Goal: Information Seeking & Learning: Learn about a topic

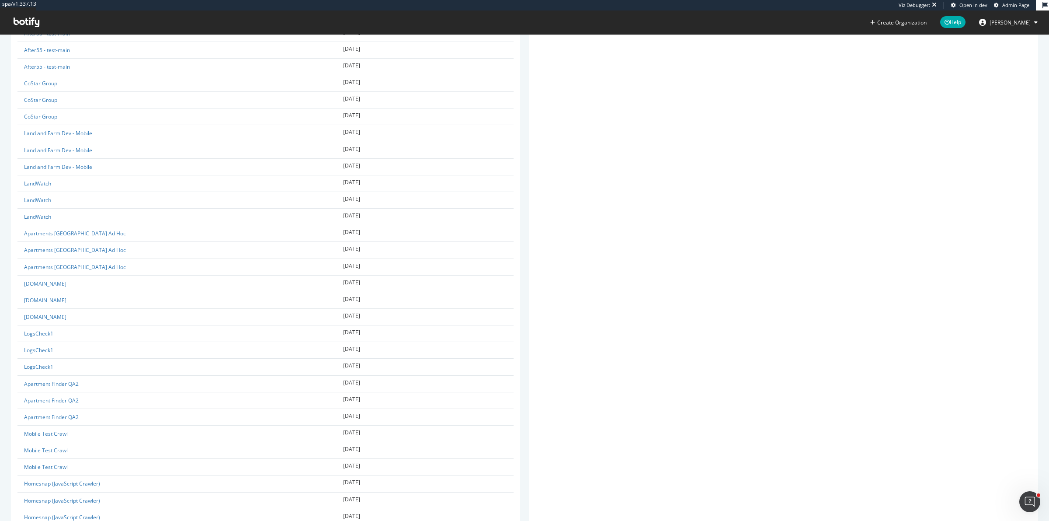
scroll to position [1360, 0]
click at [526, 275] on div "Teams Team Name Members Assigned Projects AHL 2 ApartmentHomeLiving [DOMAIN_NAM…" at bounding box center [784, 499] width 518 height 3131
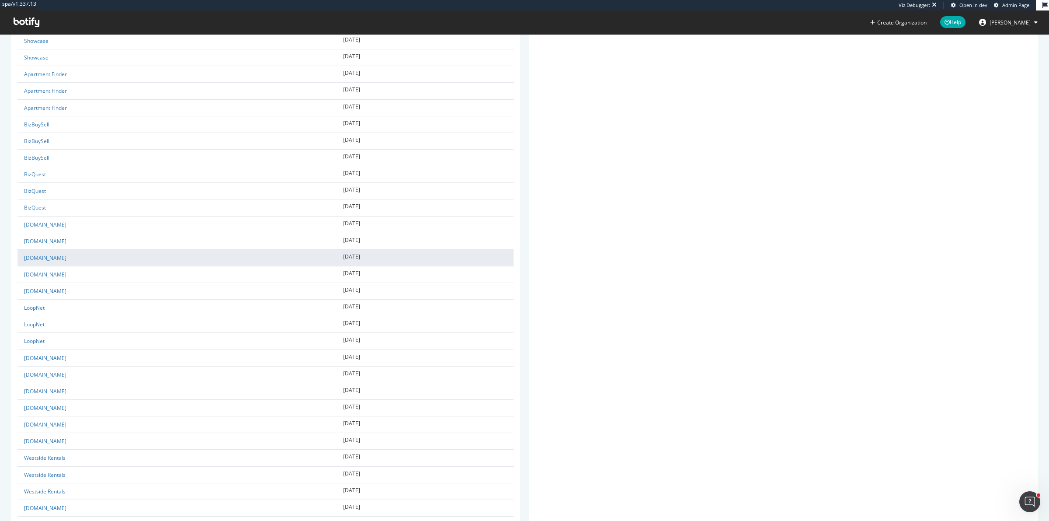
click at [43, 255] on td "[DOMAIN_NAME]" at bounding box center [176, 257] width 319 height 17
click at [40, 260] on link "[DOMAIN_NAME]" at bounding box center [45, 257] width 42 height 7
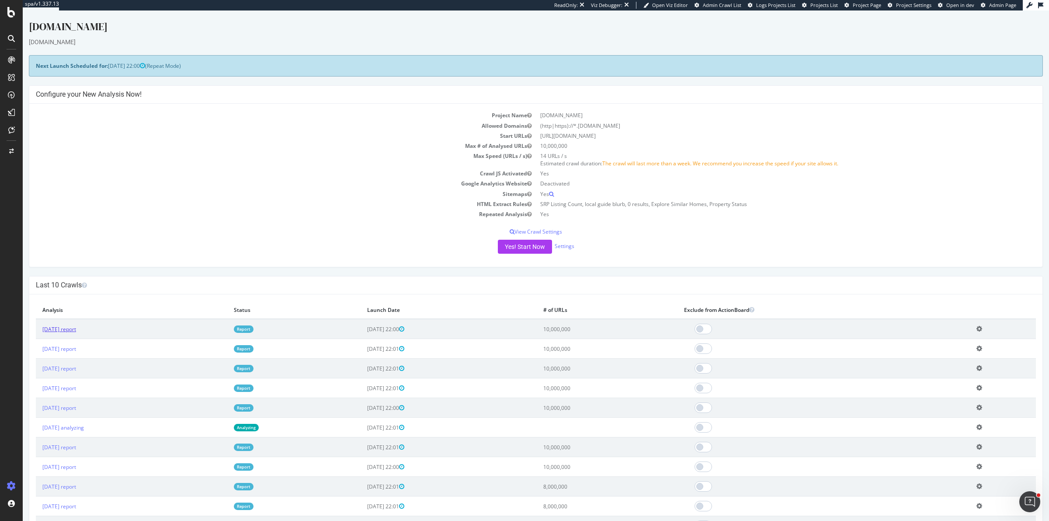
click at [56, 329] on link "[DATE] report" at bounding box center [59, 328] width 34 height 7
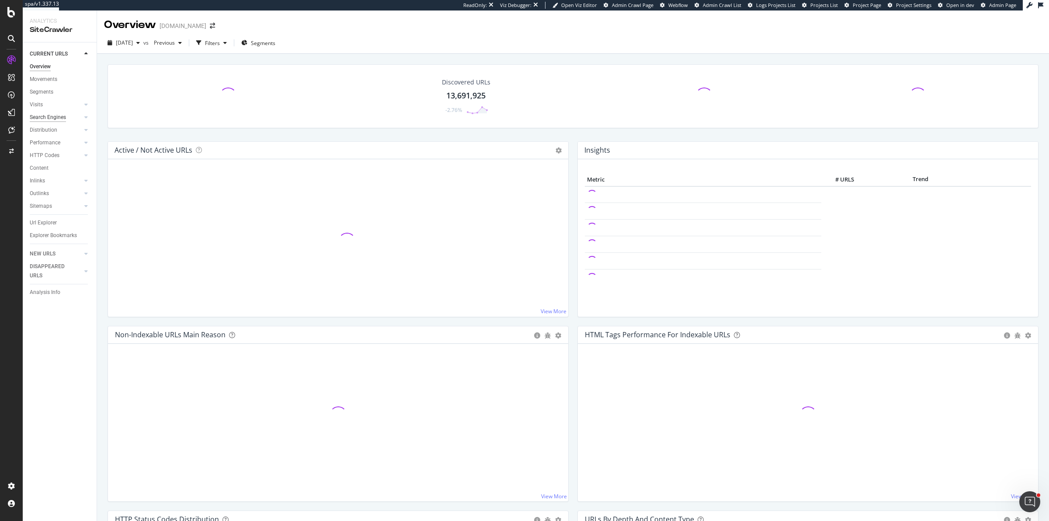
click at [60, 118] on div "Search Engines" at bounding box center [48, 117] width 36 height 9
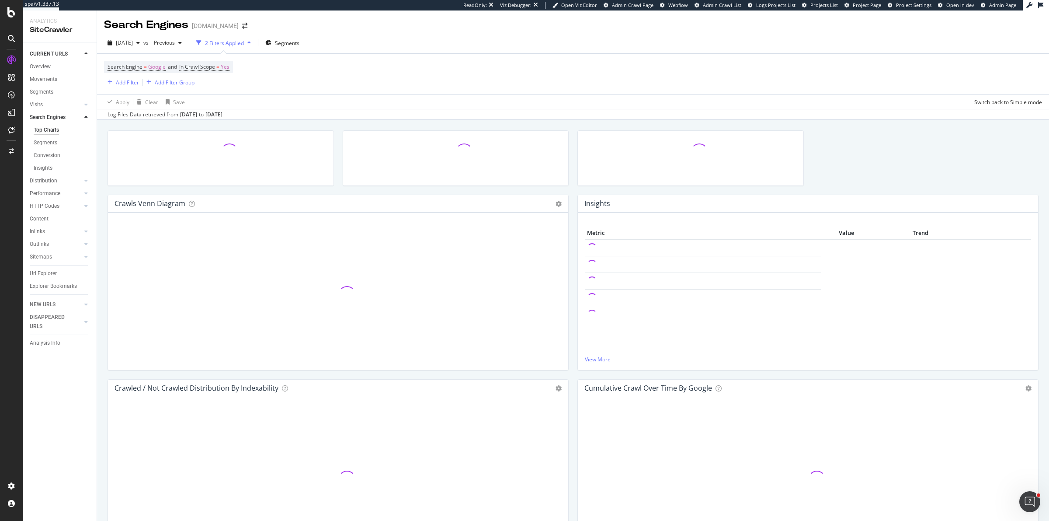
click at [572, 188] on div at bounding box center [455, 162] width 235 height 64
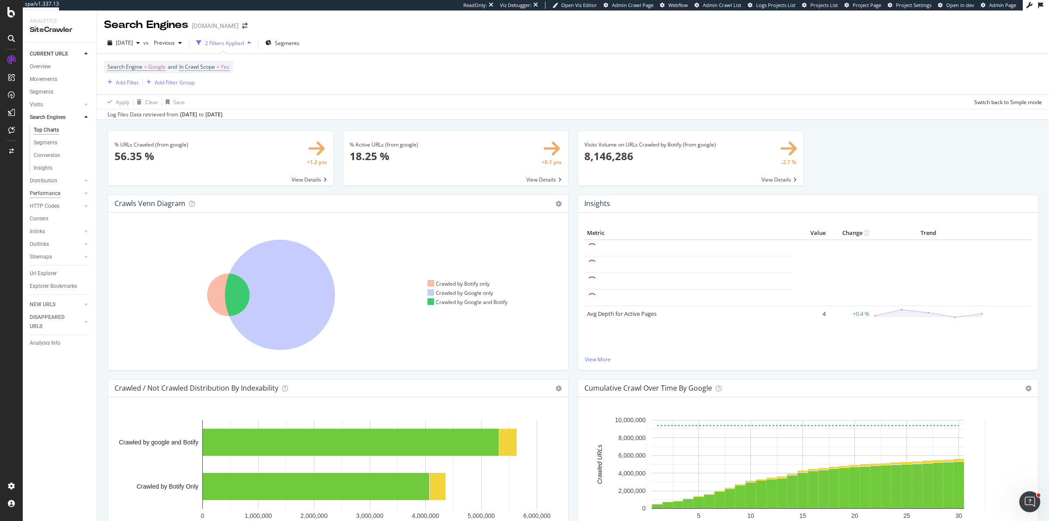
click at [45, 195] on div "Performance" at bounding box center [45, 193] width 31 height 9
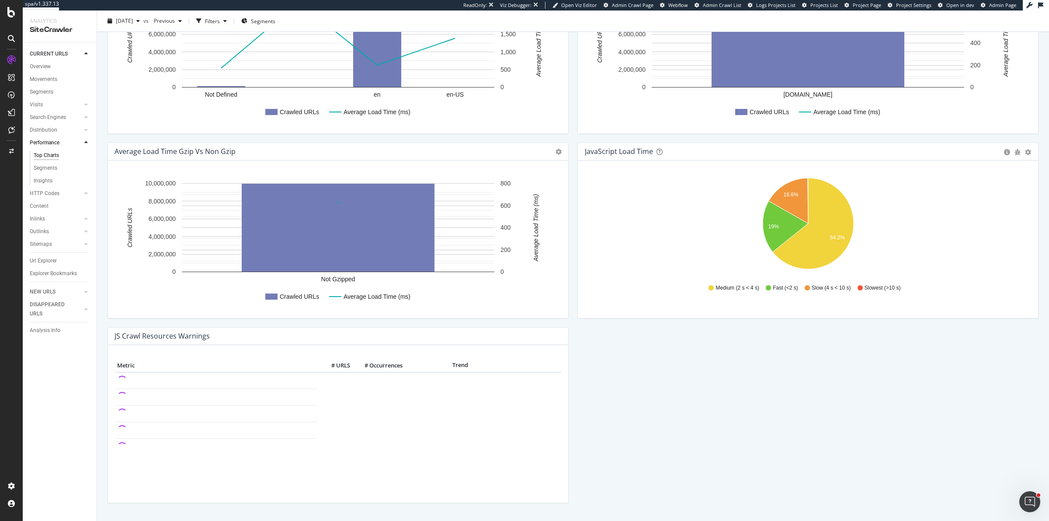
scroll to position [589, 0]
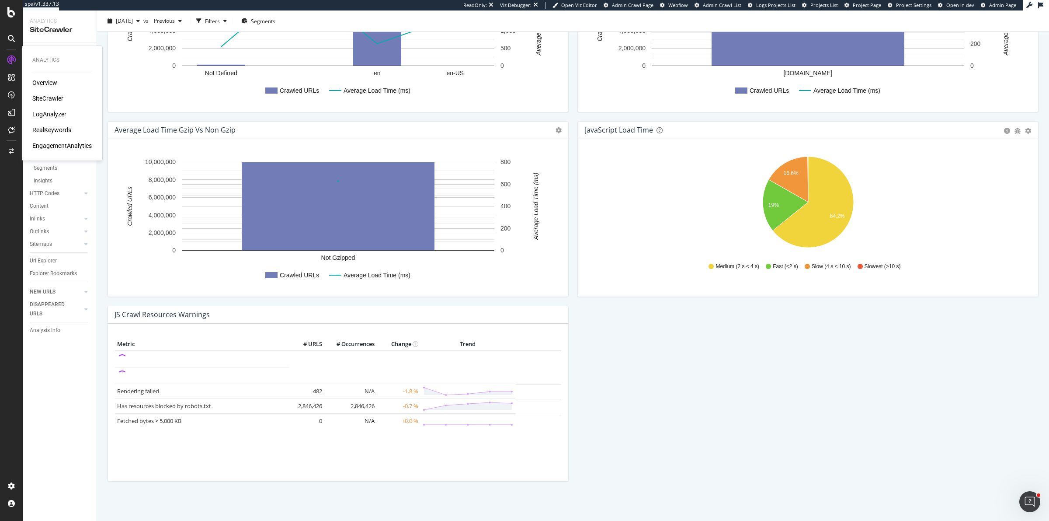
click at [53, 114] on div "LogAnalyzer" at bounding box center [49, 114] width 34 height 9
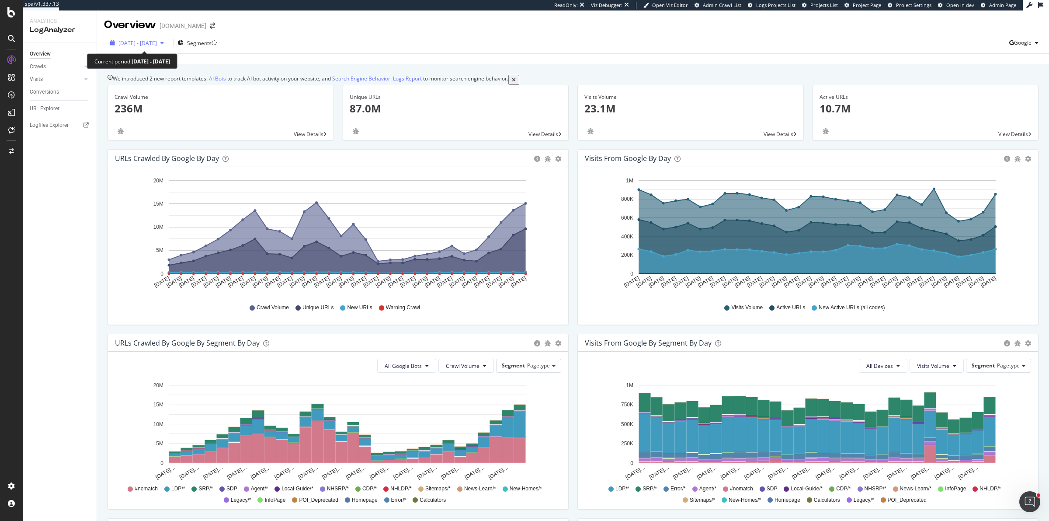
click at [153, 39] on div "[DATE] - [DATE]" at bounding box center [137, 42] width 61 height 7
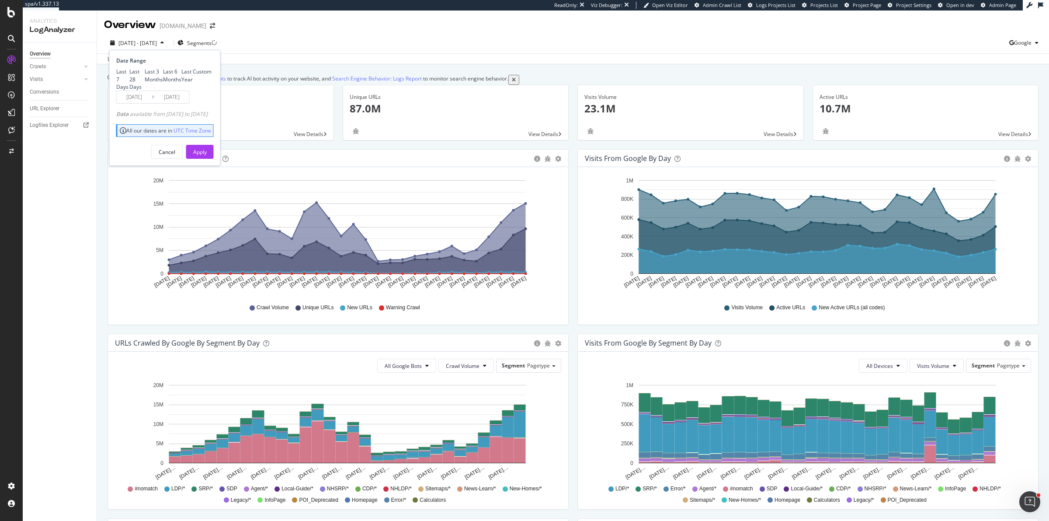
click at [153, 83] on div "Last 3 Months" at bounding box center [154, 75] width 18 height 15
type input "[DATE]"
click at [207, 158] on div "Apply" at bounding box center [200, 151] width 14 height 13
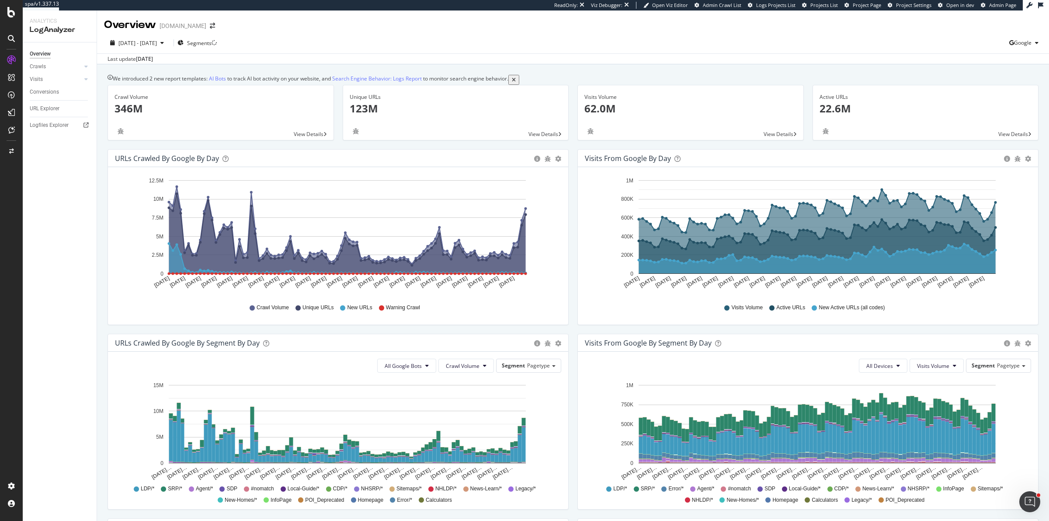
click at [571, 146] on div "Unique URLs 123M View Details" at bounding box center [455, 117] width 235 height 64
click at [572, 148] on div "Unique URLs 123M View Details" at bounding box center [455, 117] width 235 height 64
click at [41, 64] on div "Crawls" at bounding box center [38, 66] width 16 height 9
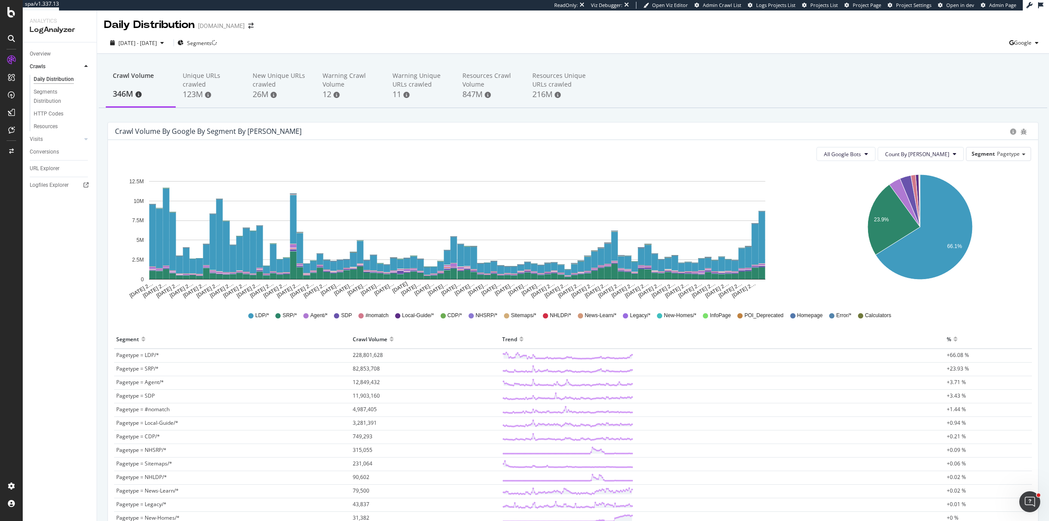
click at [101, 57] on div "Crawl Volume 346M Unique URLs crawled 123M New Unique URLs crawled 26M Warning …" at bounding box center [573, 358] width 952 height 609
click at [52, 123] on div "Resources" at bounding box center [46, 126] width 24 height 9
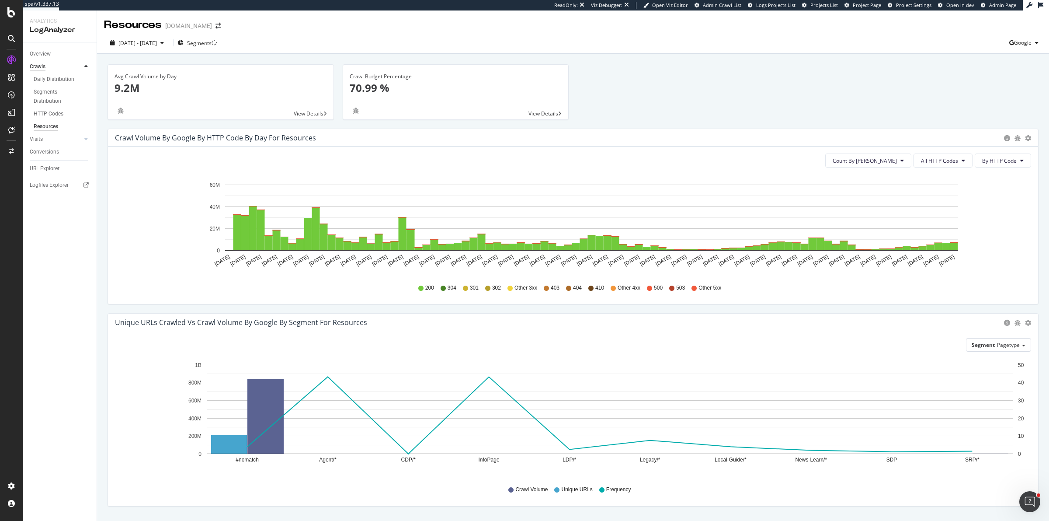
click at [39, 64] on div "Crawls" at bounding box center [38, 66] width 16 height 9
